Goal: Use online tool/utility: Use online tool/utility

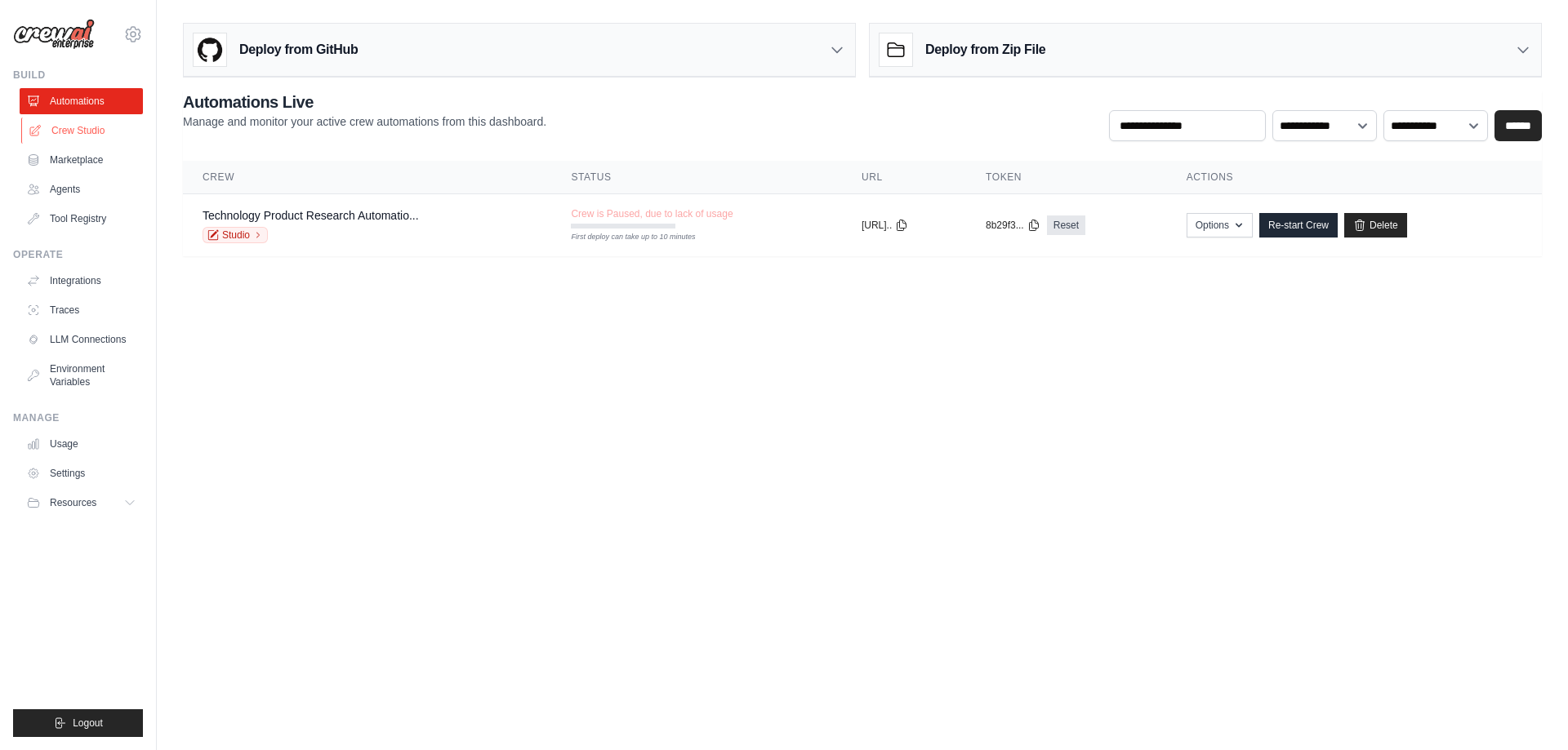
click at [77, 127] on link "Crew Studio" at bounding box center [83, 131] width 123 height 26
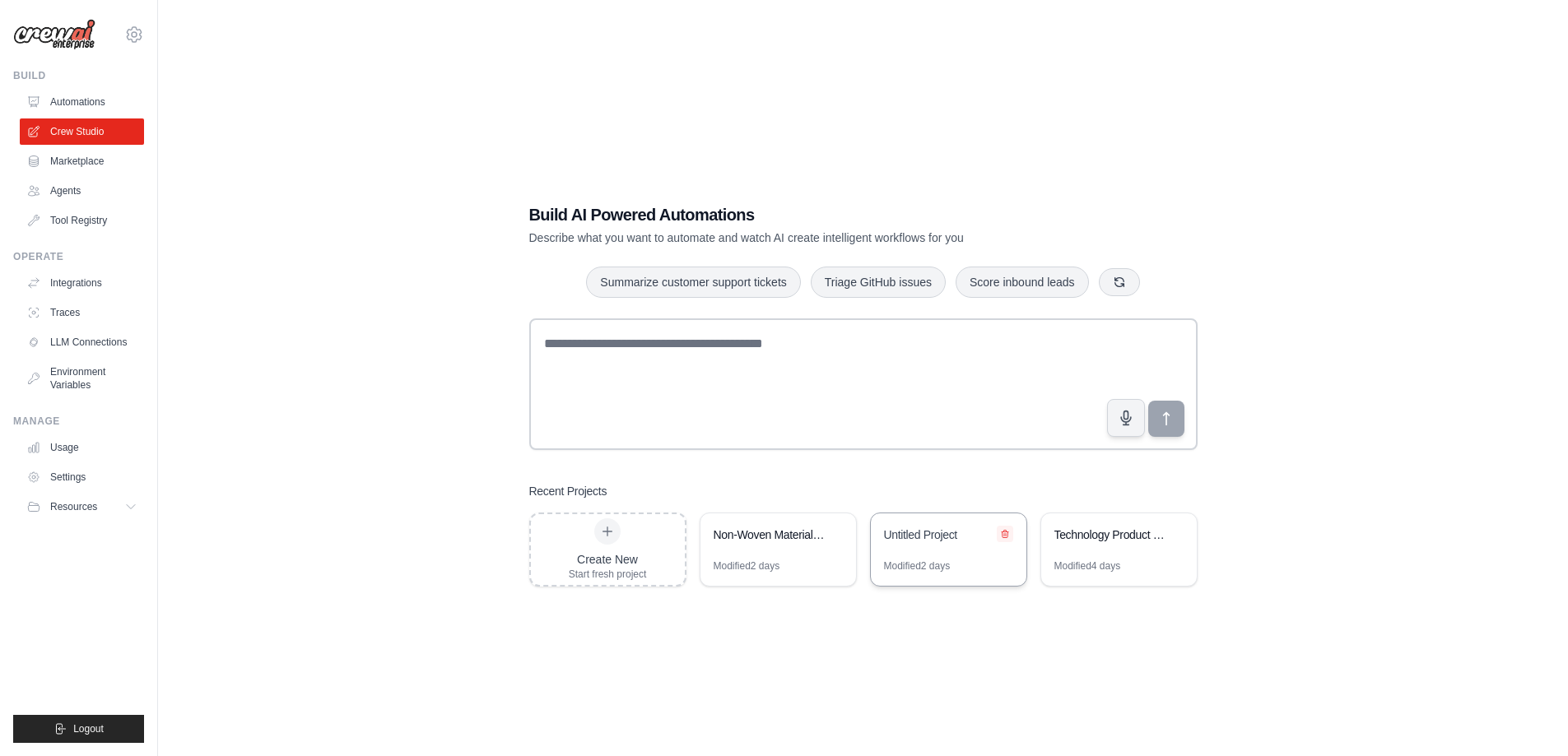
click at [1004, 534] on icon at bounding box center [1005, 533] width 7 height 7
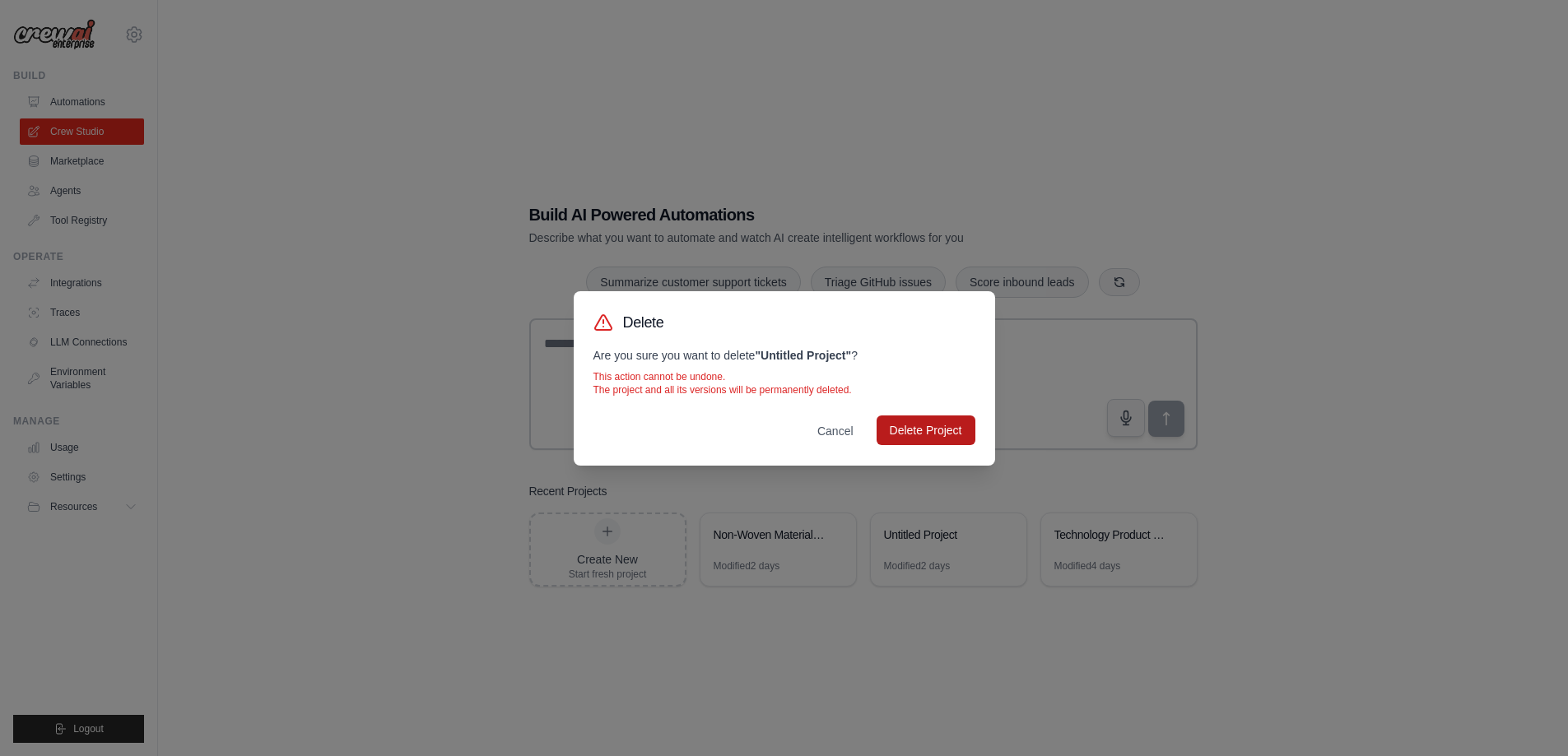
click at [923, 431] on button "Delete Project" at bounding box center [926, 430] width 99 height 30
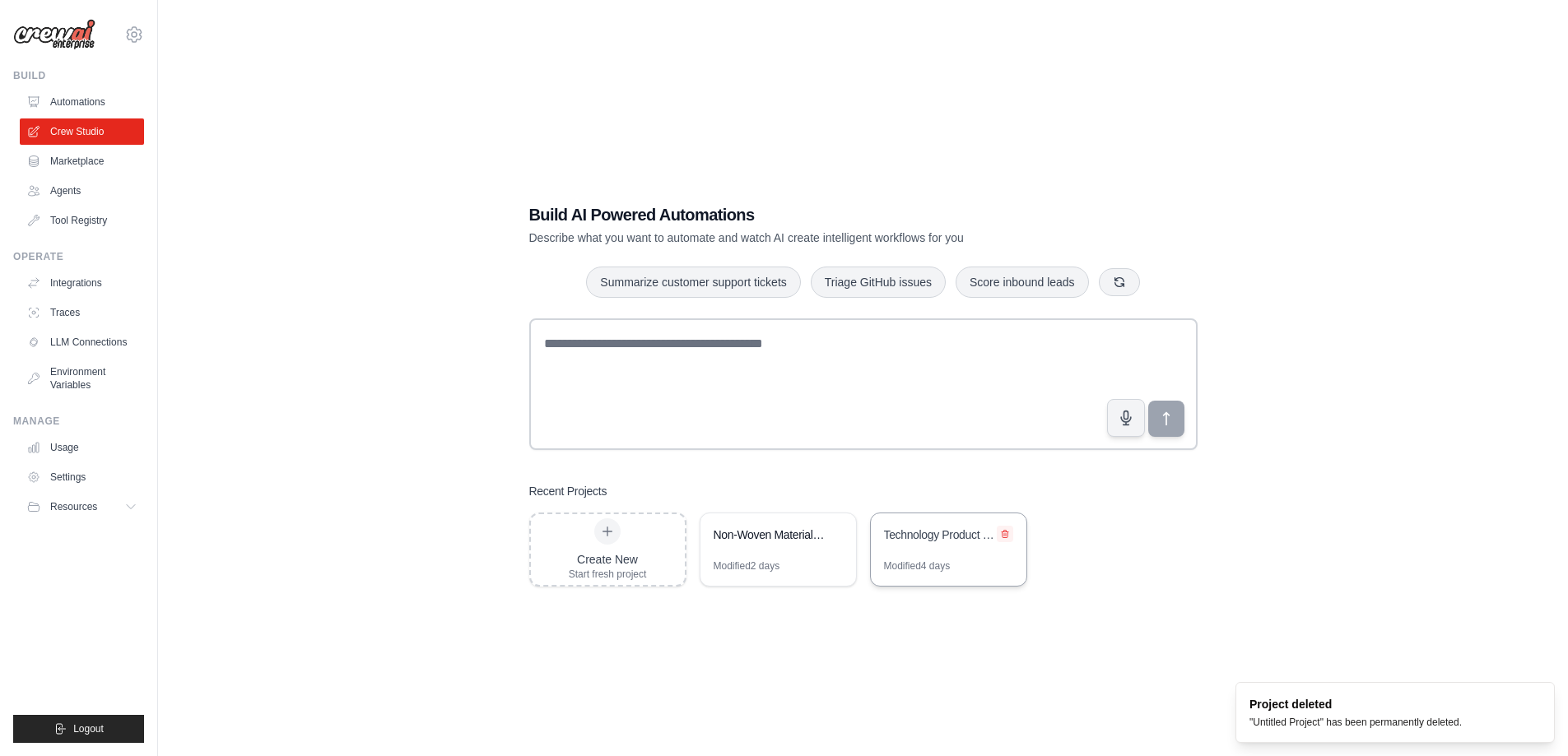
click at [1004, 530] on icon at bounding box center [1005, 533] width 7 height 7
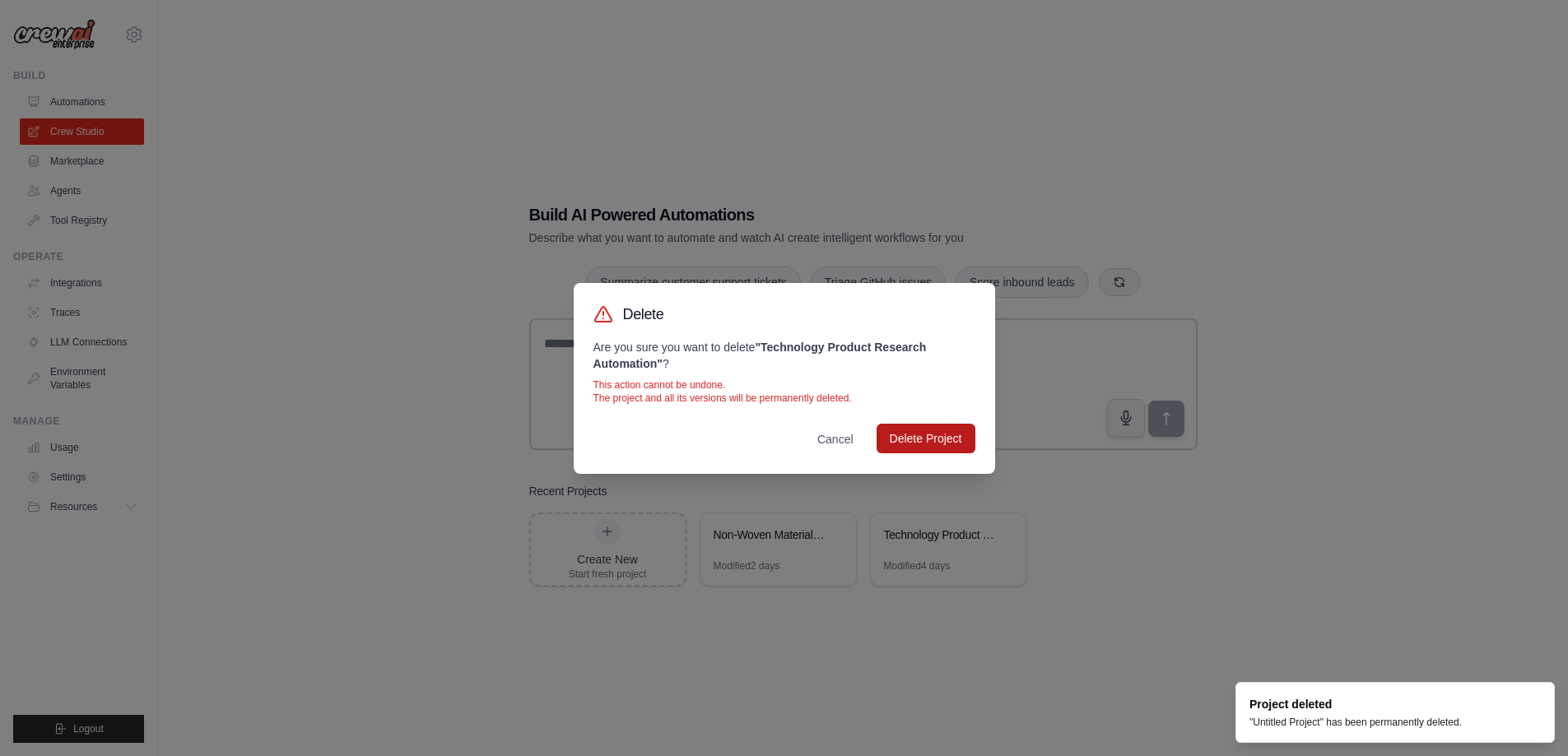
click at [929, 433] on button "Delete Project" at bounding box center [926, 438] width 99 height 30
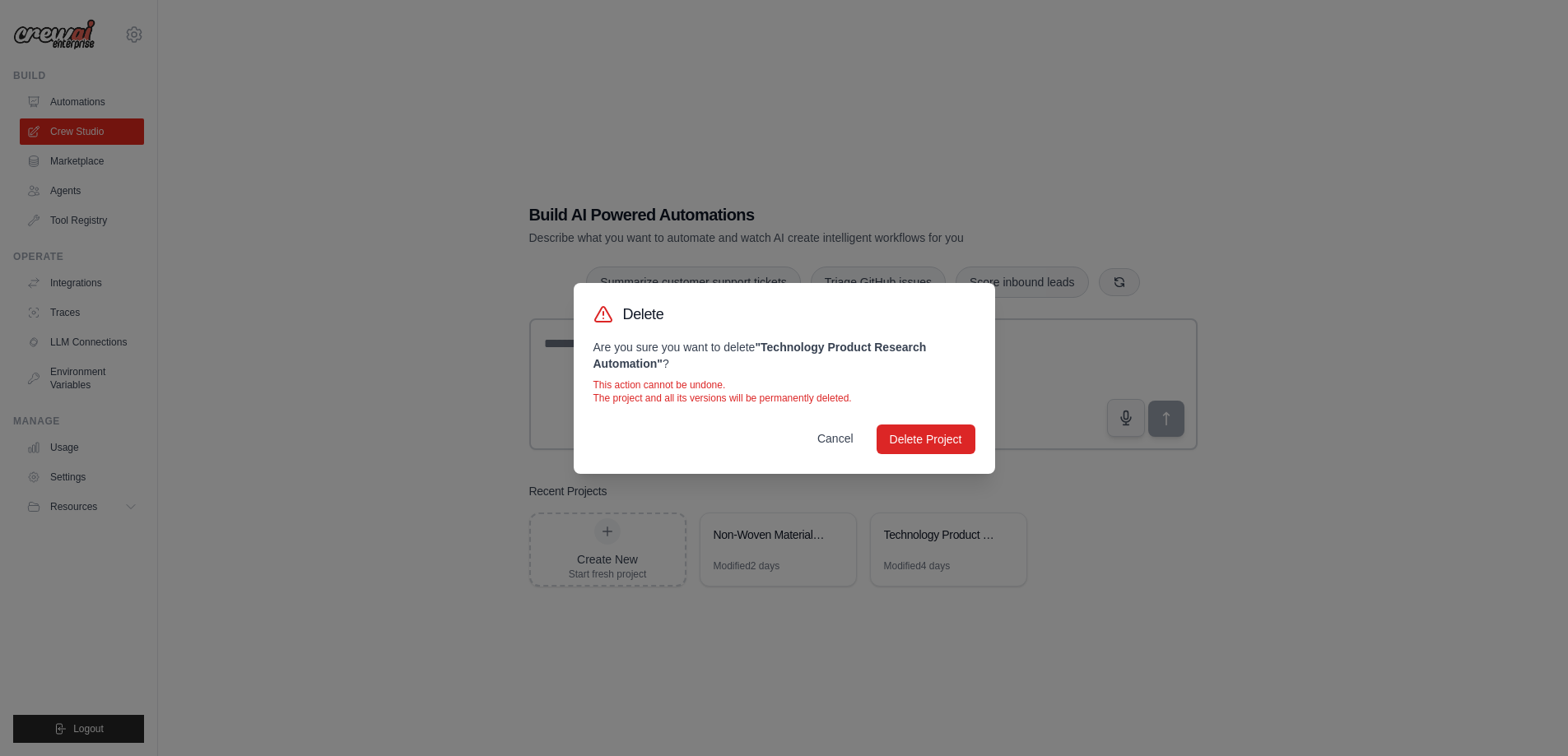
click at [826, 438] on button "Cancel" at bounding box center [835, 438] width 63 height 30
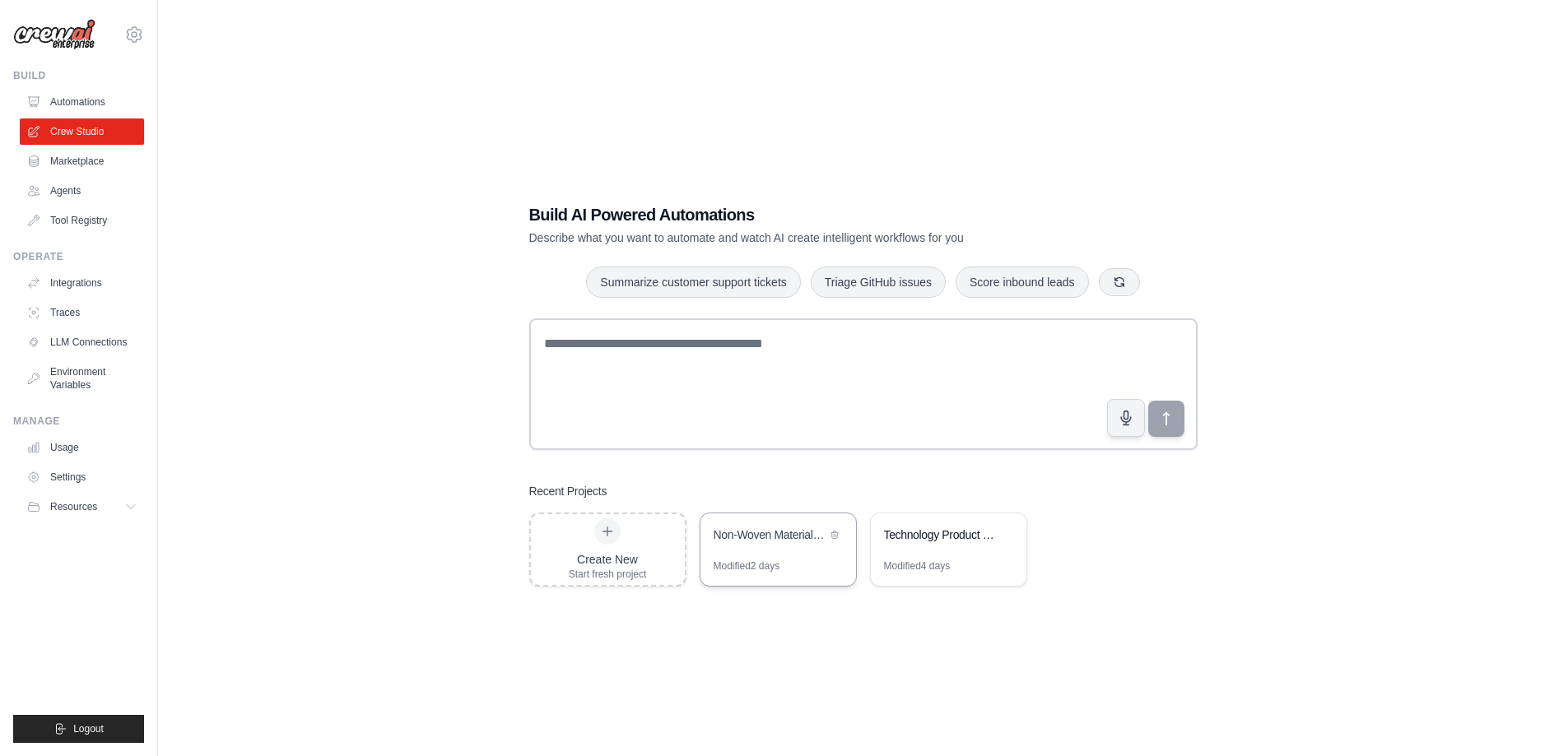
click at [775, 553] on div "Non-Woven Materials Sustainability Analysis" at bounding box center [778, 536] width 156 height 46
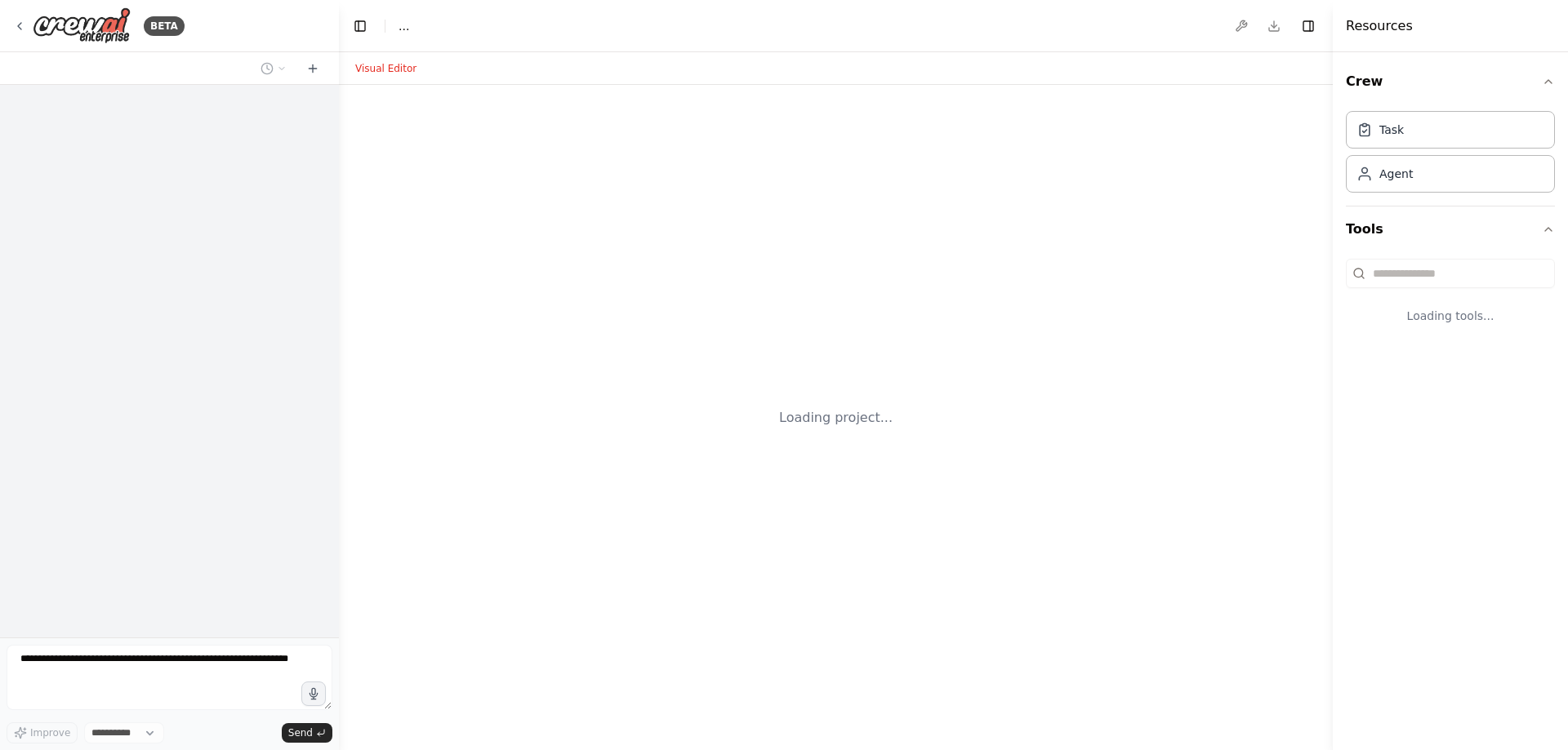
select select "****"
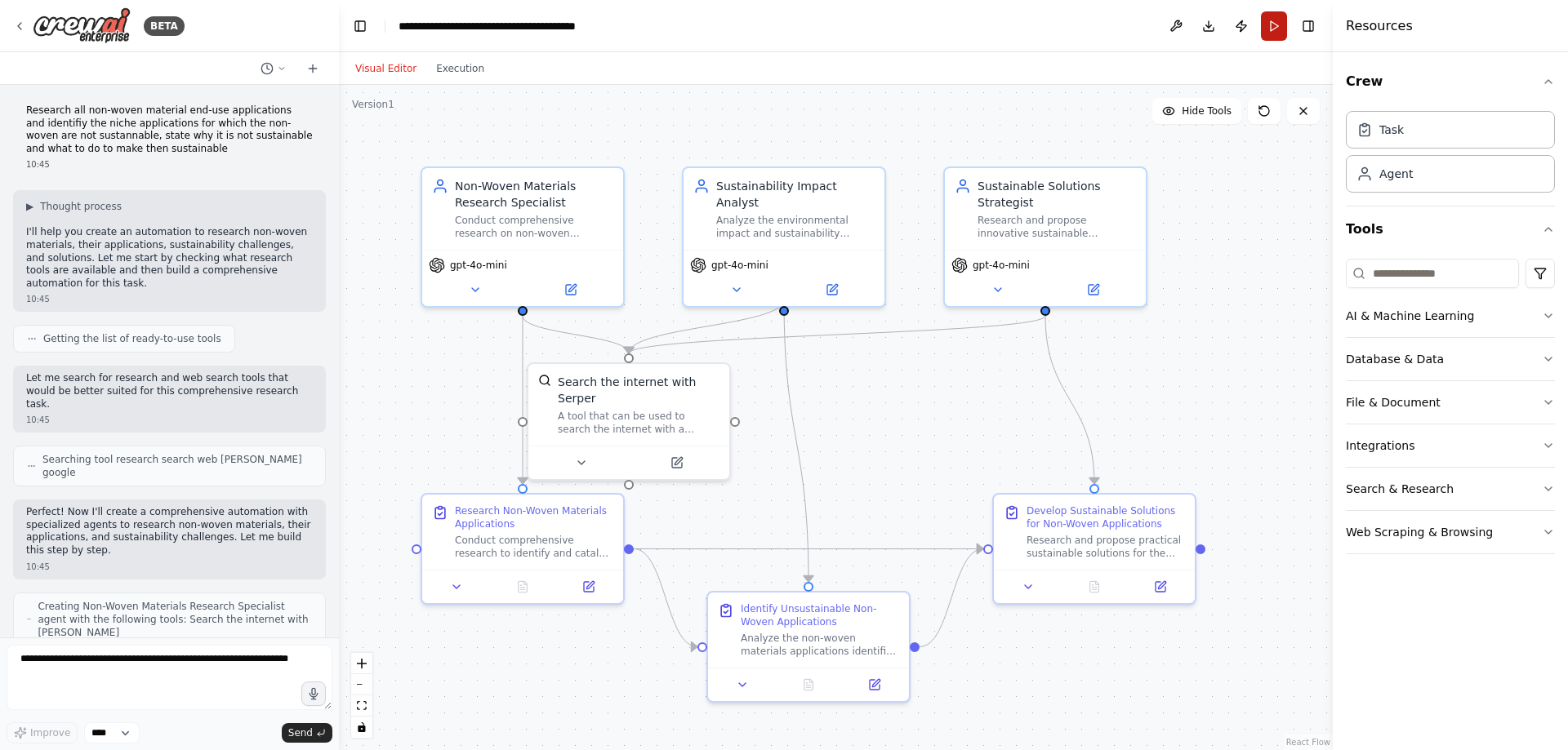
click at [1272, 32] on button "Run" at bounding box center [1274, 26] width 26 height 29
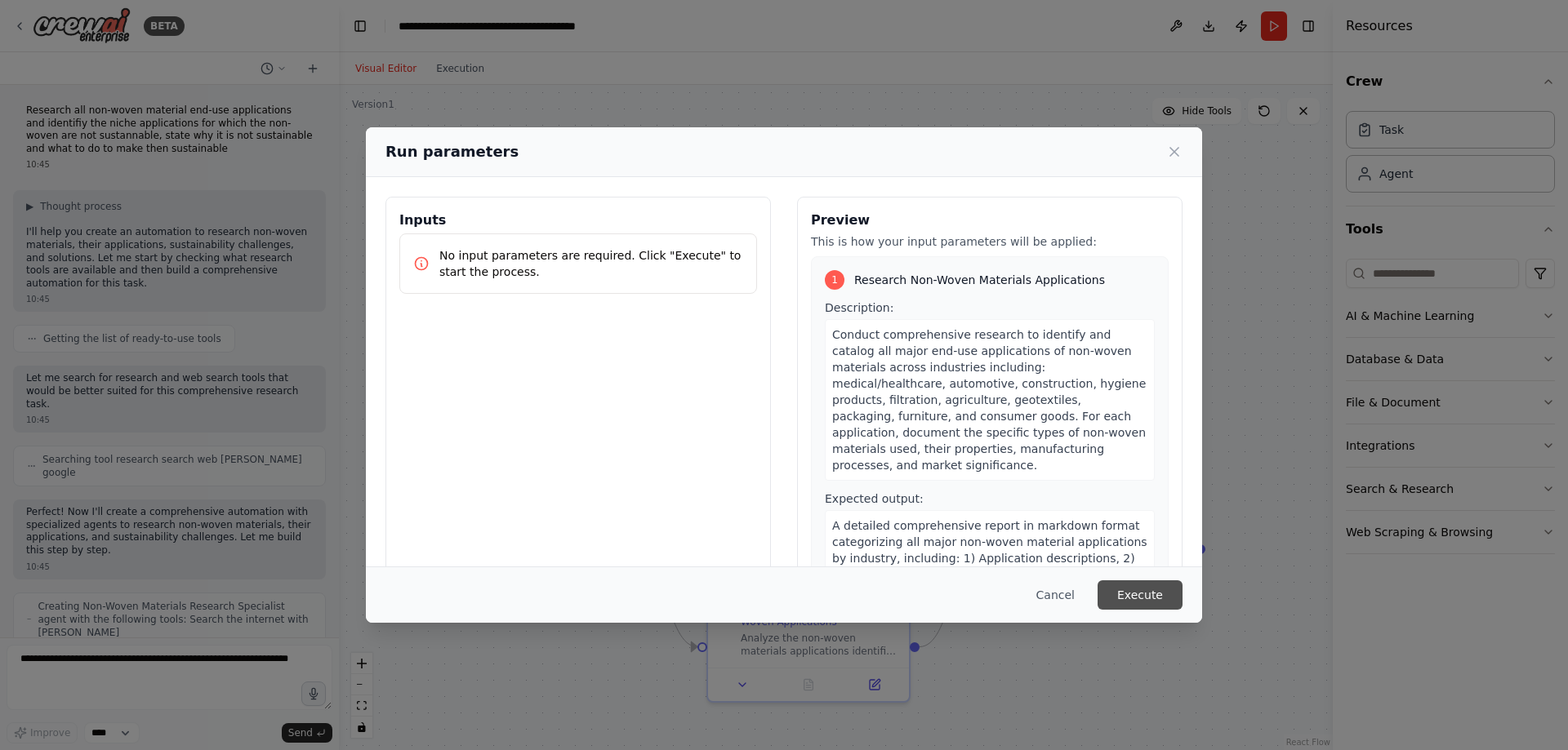
click at [1146, 587] on button "Execute" at bounding box center [1140, 595] width 85 height 29
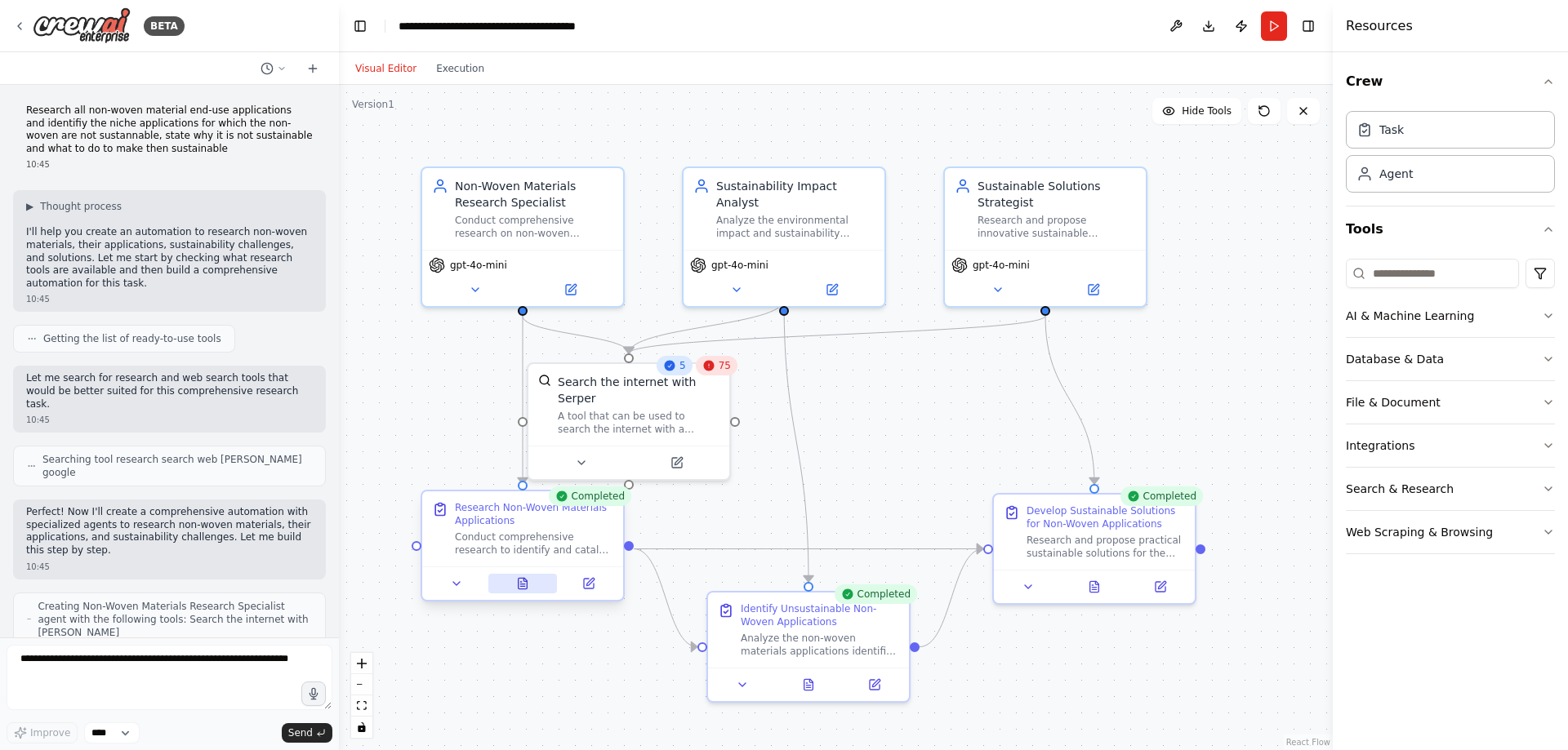
click at [522, 585] on icon at bounding box center [522, 583] width 9 height 11
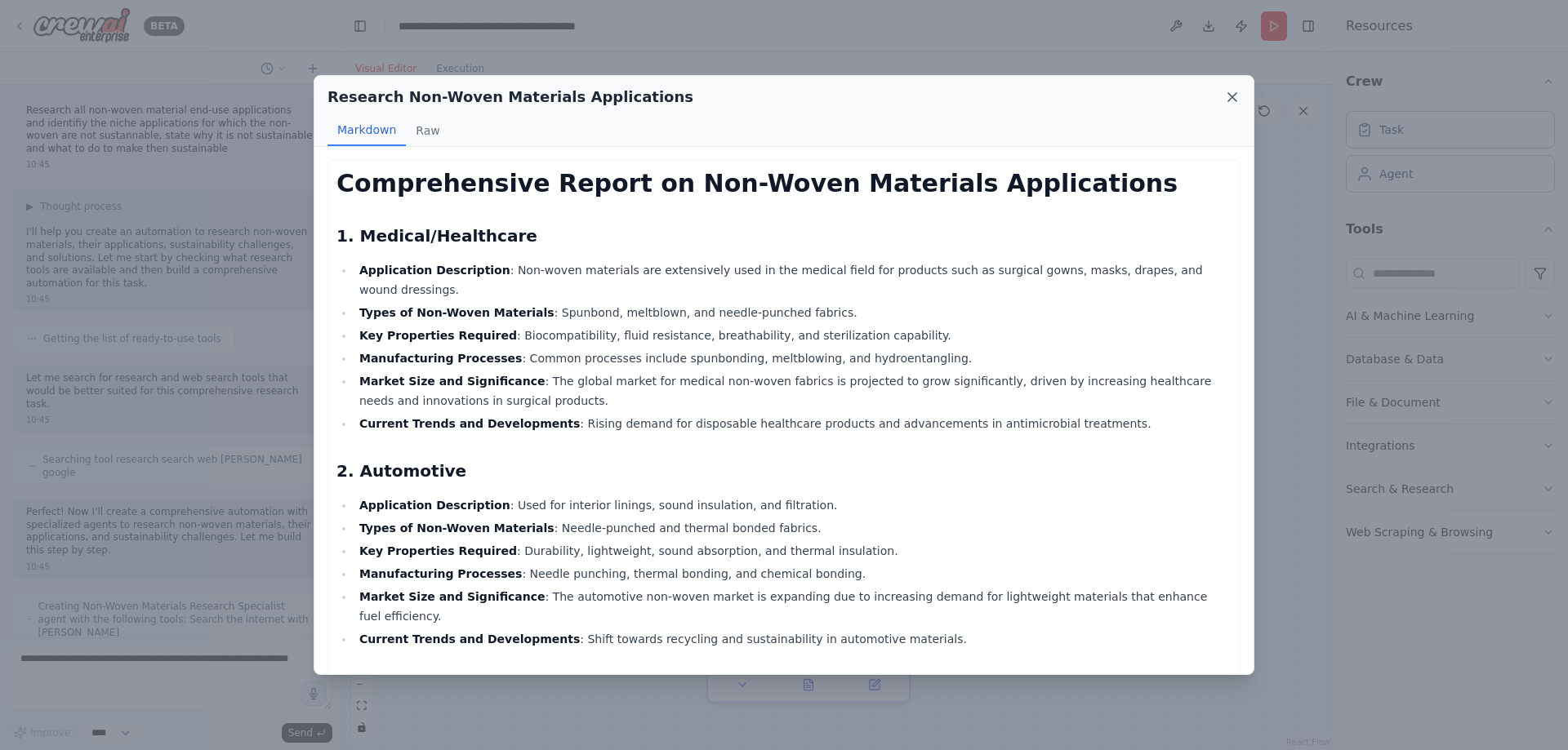
click at [1234, 87] on div "Research Non-Woven Materials Applications" at bounding box center [784, 97] width 913 height 23
click at [1231, 101] on icon at bounding box center [1232, 97] width 16 height 16
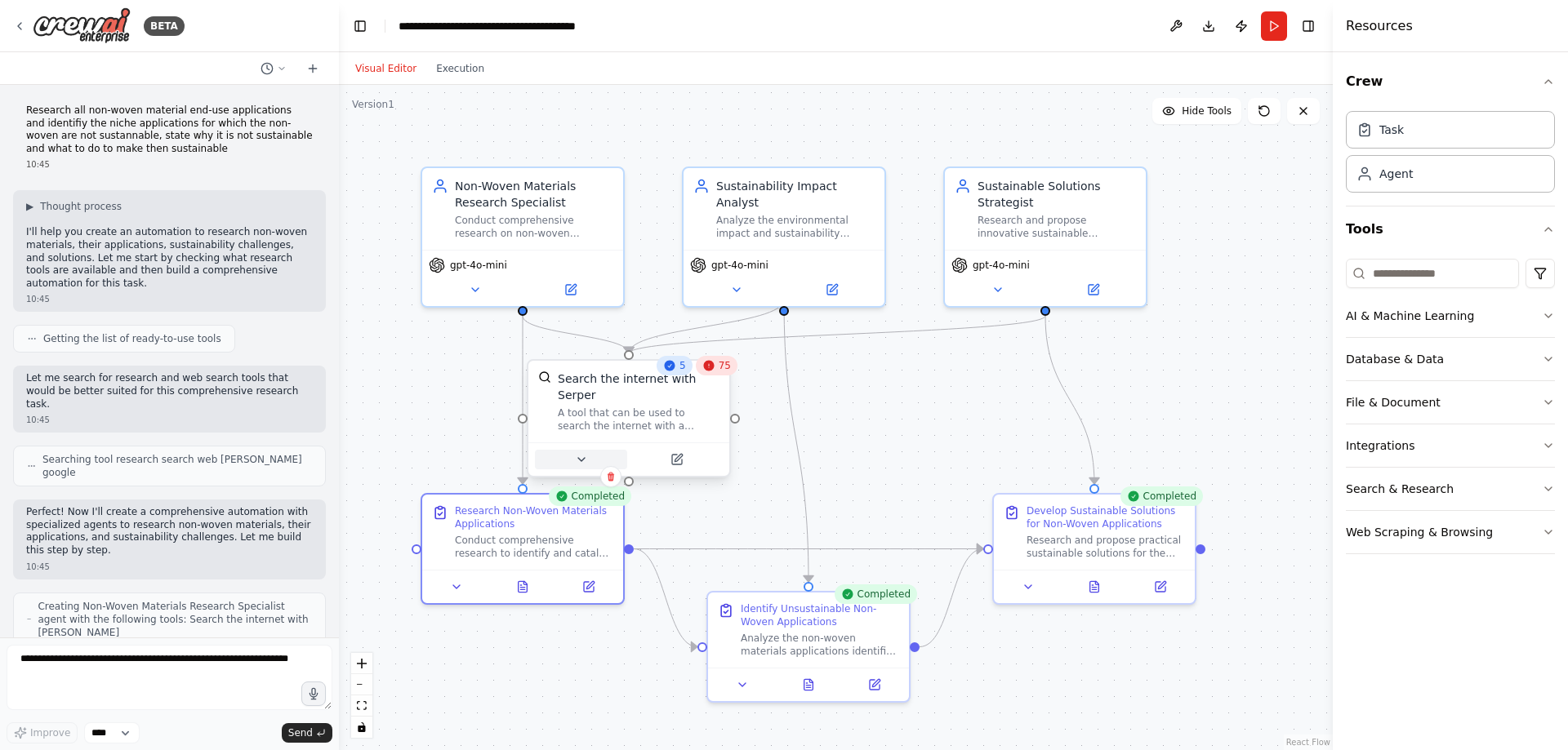
click at [588, 449] on button at bounding box center [580, 459] width 92 height 20
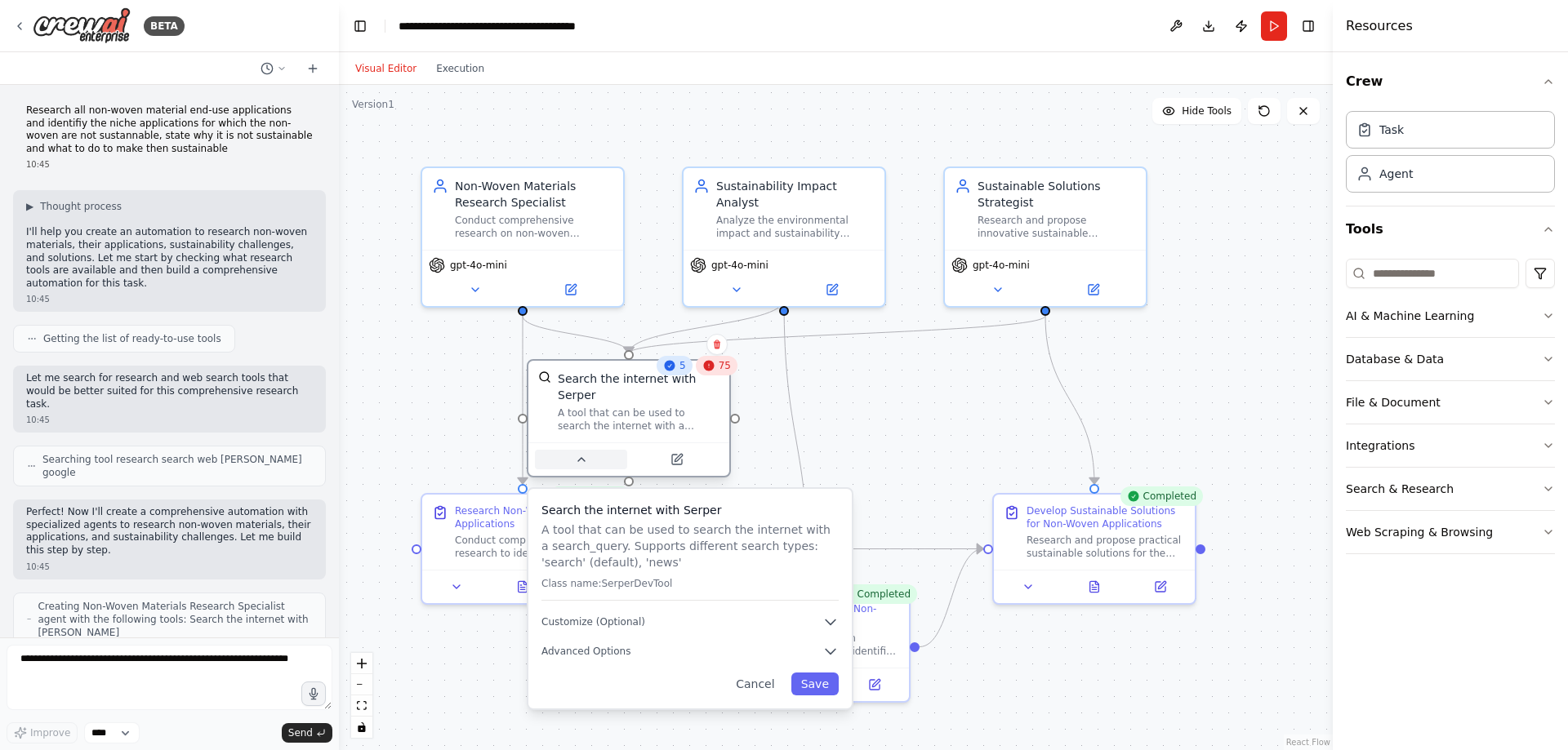
click at [582, 458] on icon at bounding box center [581, 459] width 7 height 3
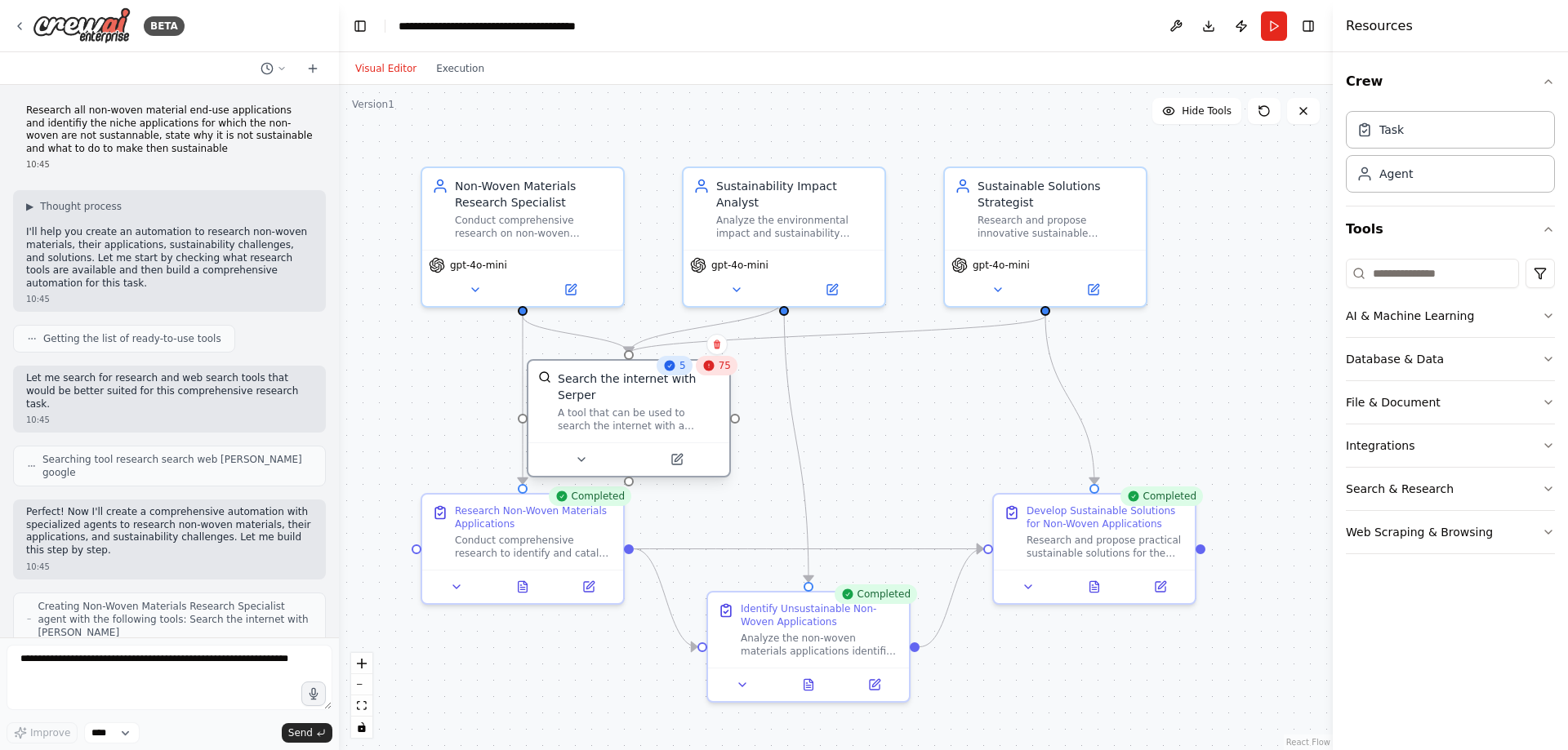
click at [614, 406] on div "A tool that can be used to search the internet with a search_query. Supports di…" at bounding box center [638, 419] width 162 height 26
click at [461, 70] on button "Execution" at bounding box center [459, 69] width 68 height 20
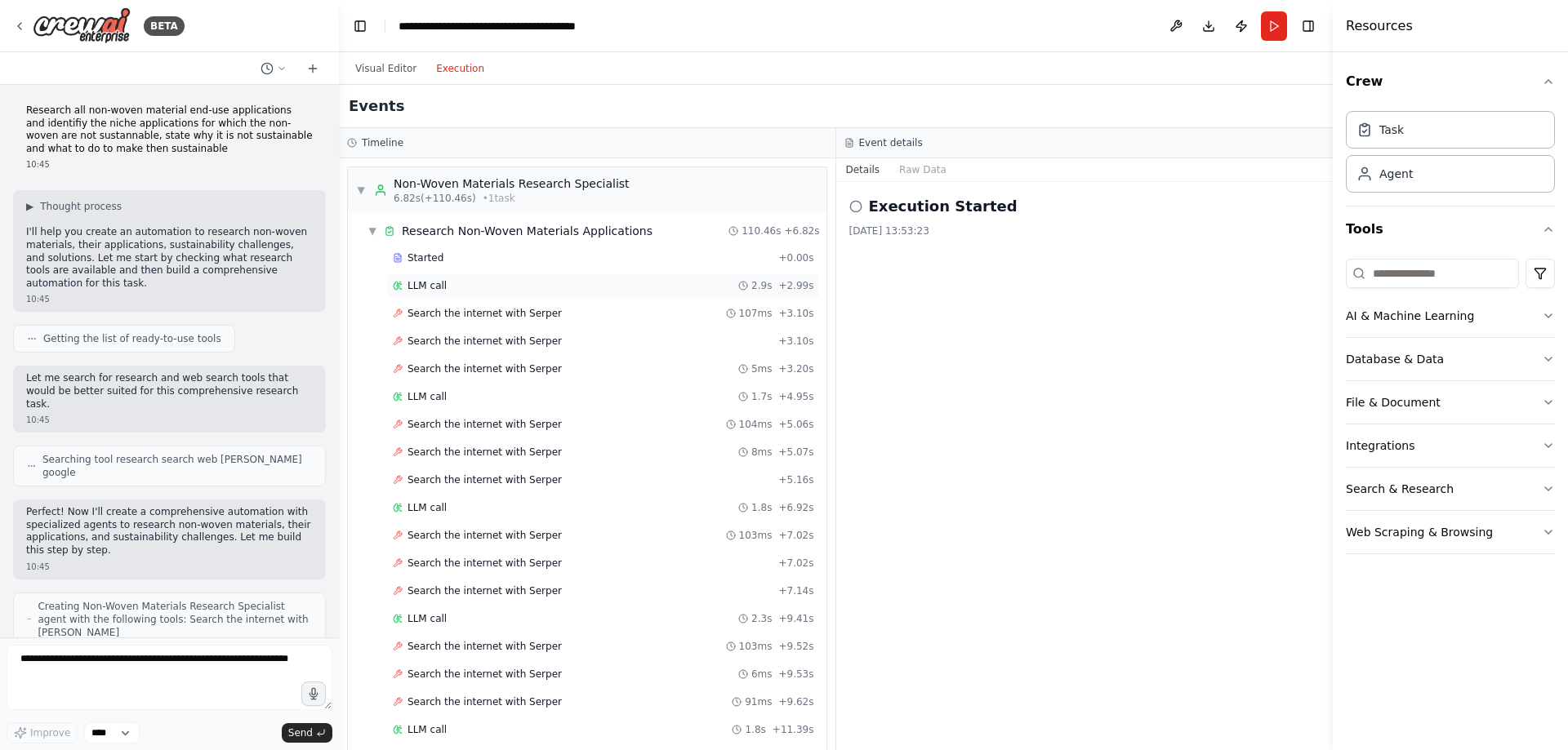
click at [423, 282] on span "LLM call" at bounding box center [427, 286] width 39 height 13
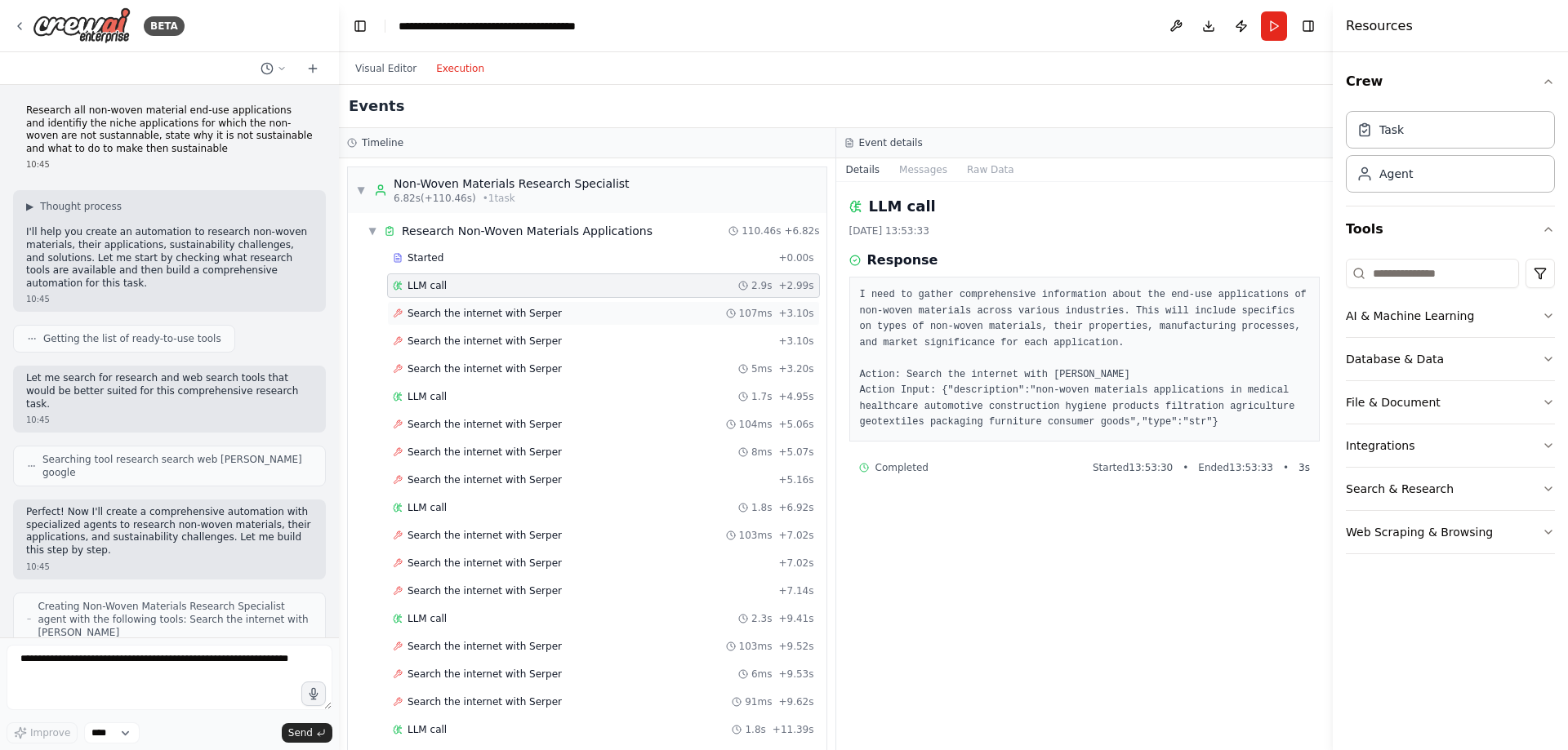
click at [440, 315] on span "Search the internet with Serper" at bounding box center [484, 314] width 155 height 13
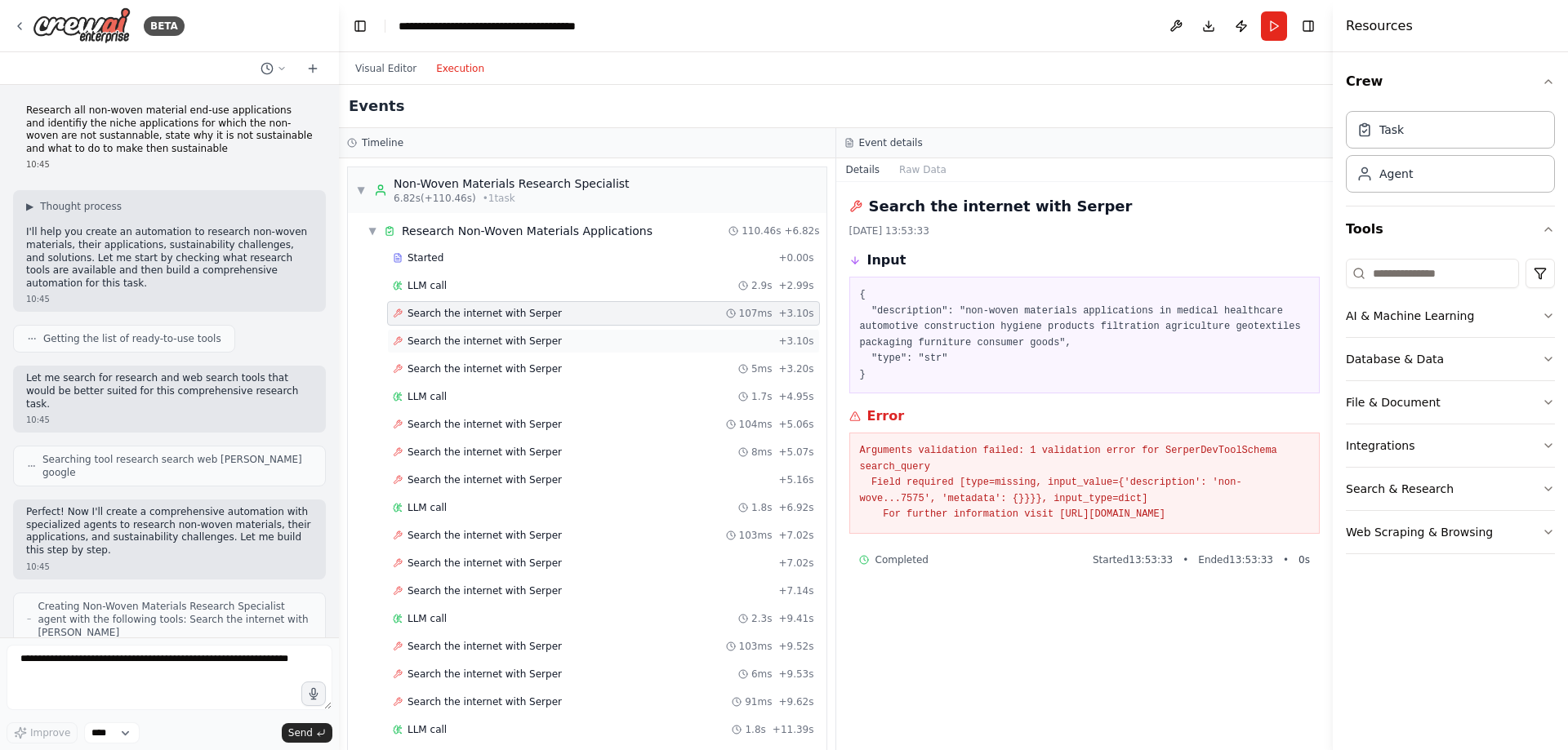
click at [440, 337] on span "Search the internet with Serper" at bounding box center [484, 342] width 155 height 13
click at [448, 370] on span "Search the internet with Serper" at bounding box center [484, 368] width 155 height 13
click at [430, 394] on span "LLM call" at bounding box center [427, 396] width 39 height 13
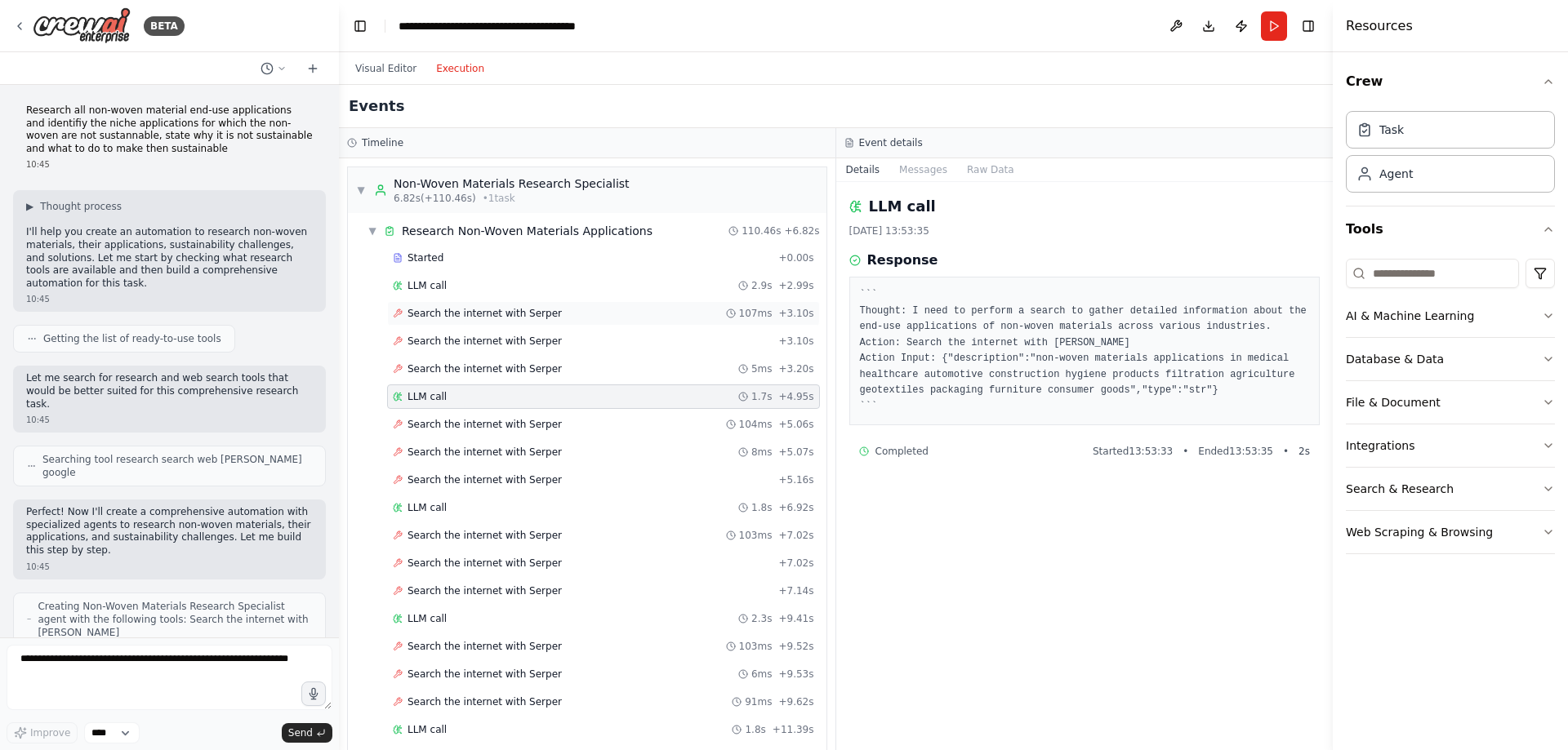
click at [459, 308] on span "Search the internet with Serper" at bounding box center [484, 314] width 155 height 13
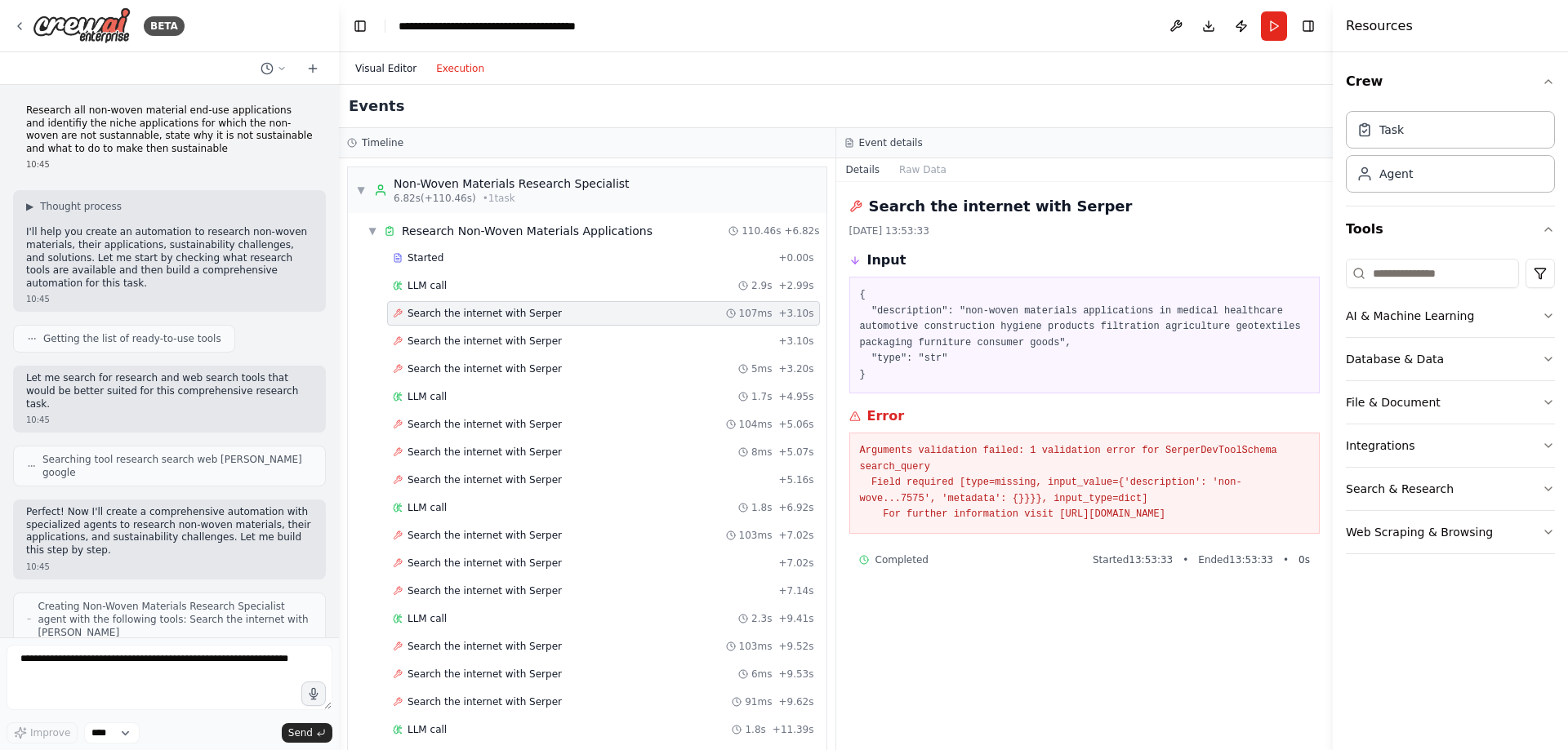
click at [390, 66] on button "Visual Editor" at bounding box center [386, 69] width 81 height 20
